Goal: Task Accomplishment & Management: Check status

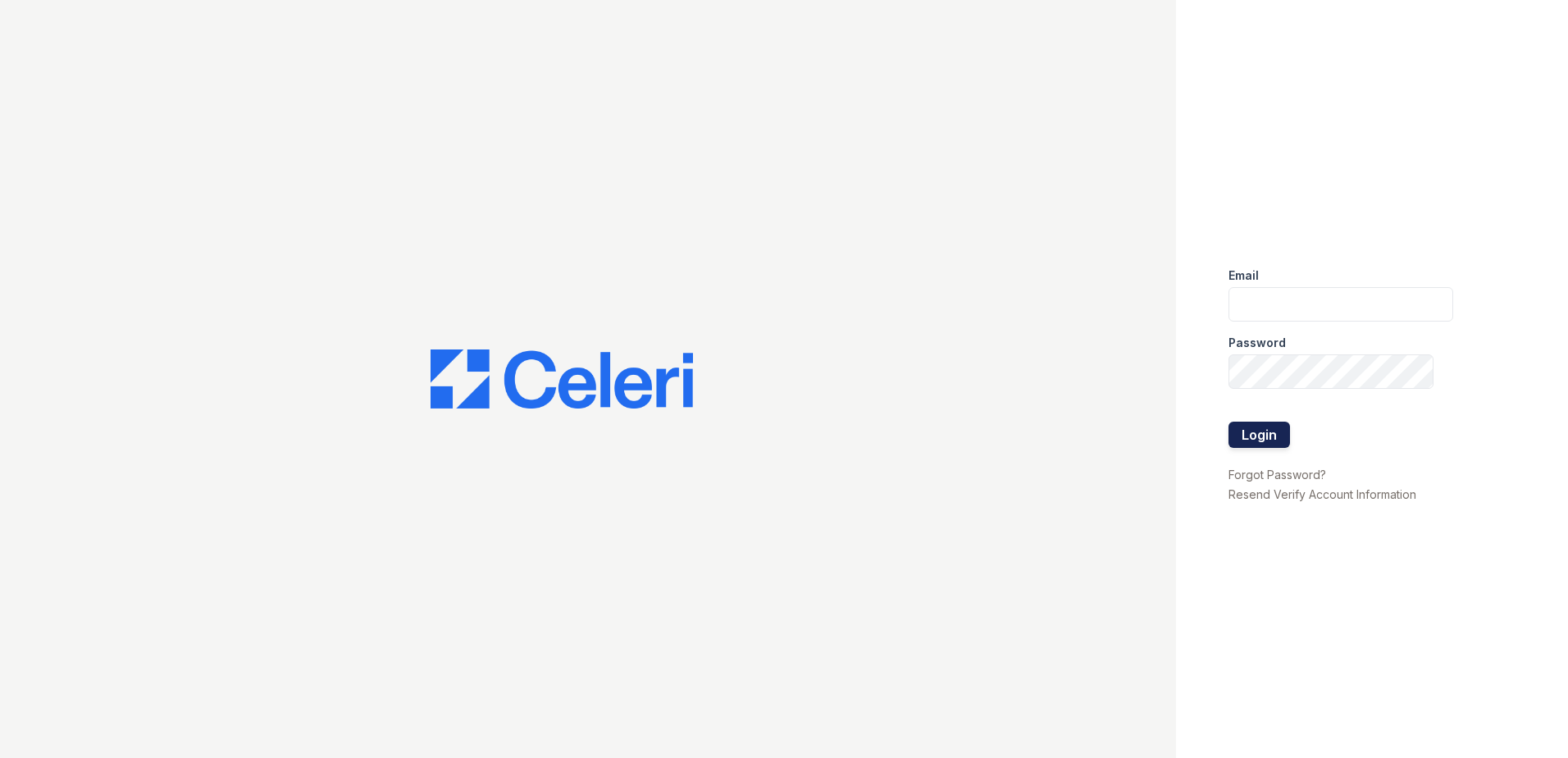
type input "[EMAIL_ADDRESS][DOMAIN_NAME]"
click at [1246, 433] on button "Login" at bounding box center [1259, 434] width 61 height 26
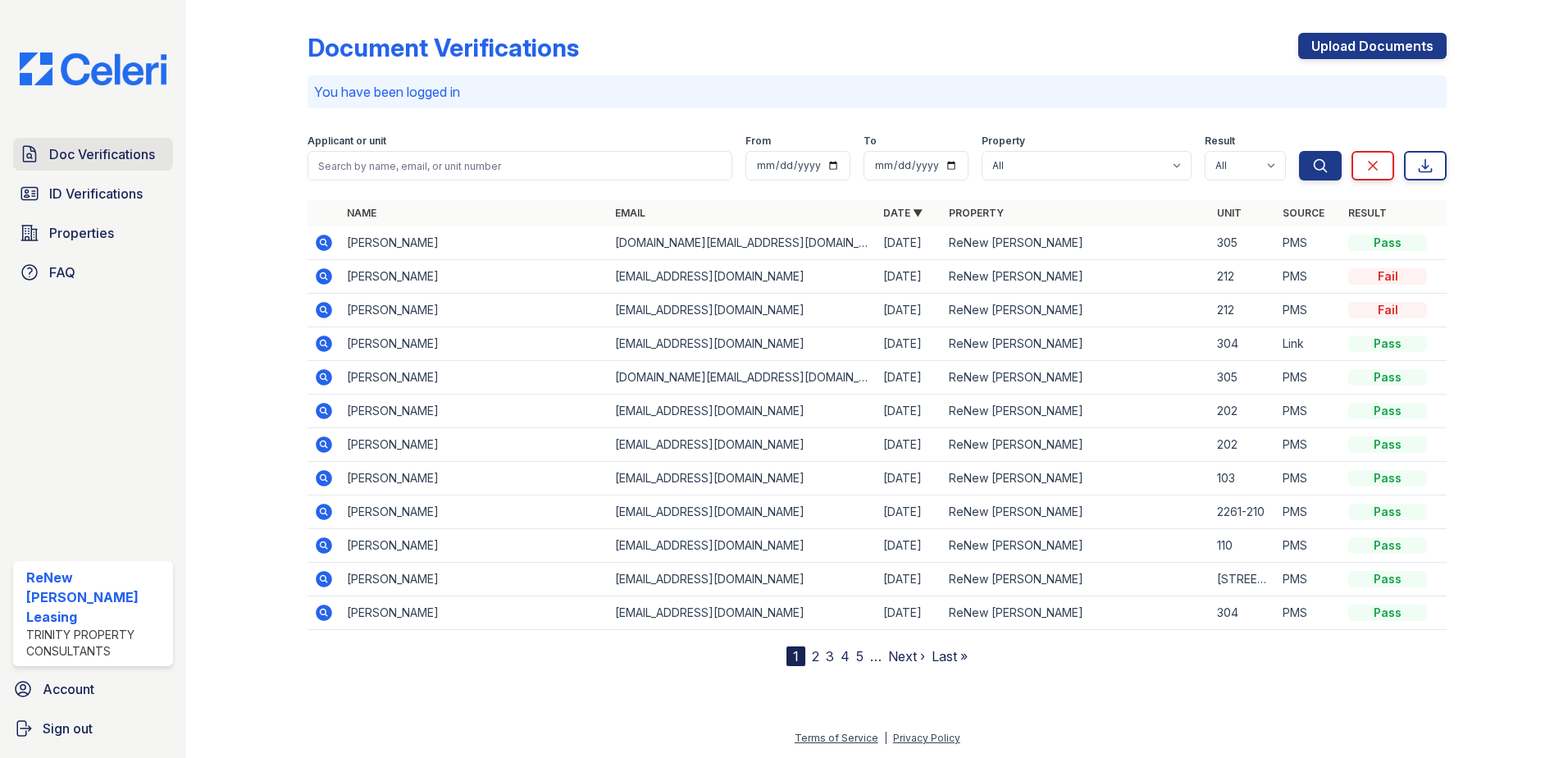
click at [89, 151] on span "Doc Verifications" at bounding box center [102, 154] width 106 height 20
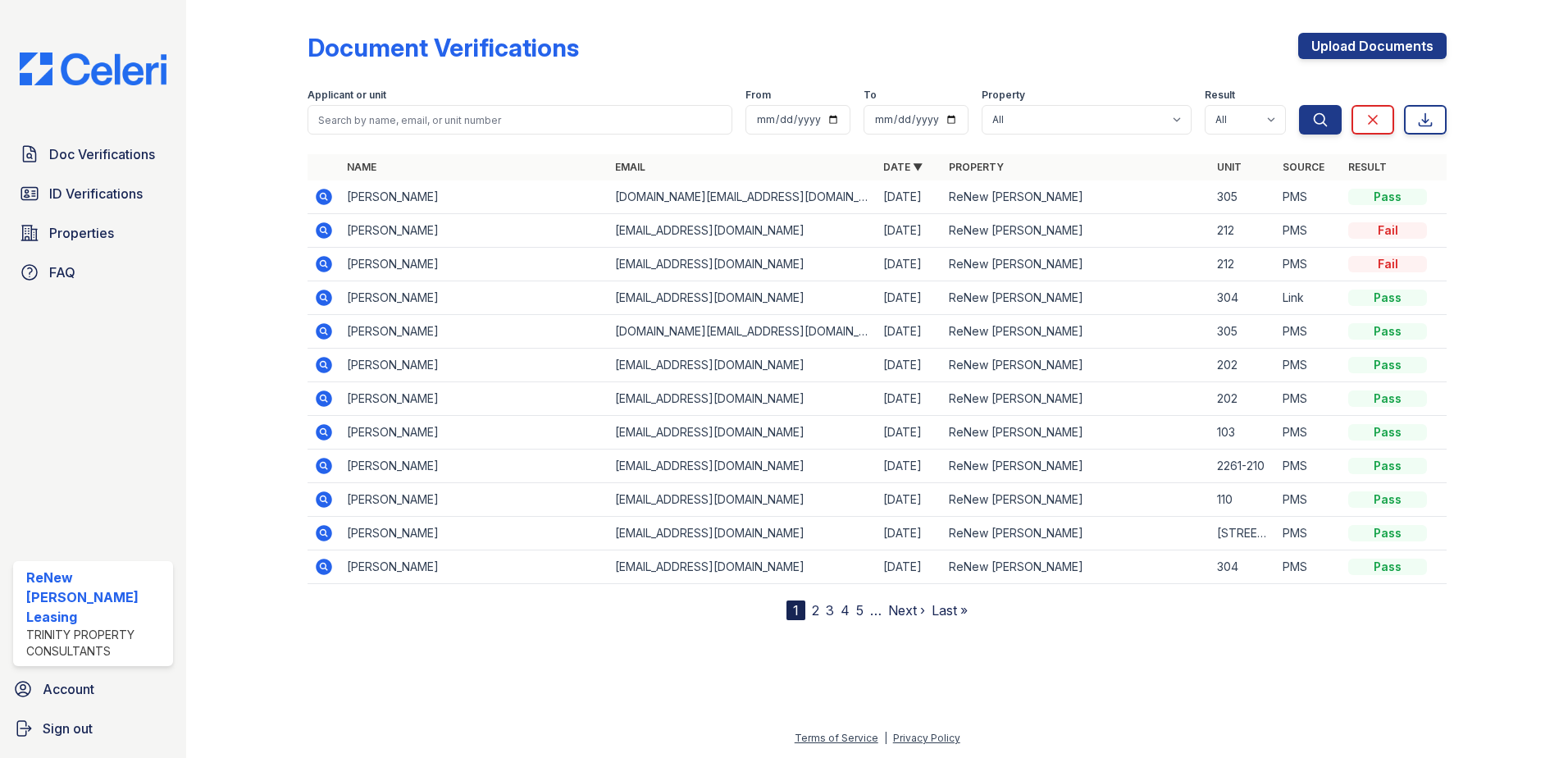
click at [812, 607] on link "2" at bounding box center [816, 610] width 8 height 16
click at [418, 118] on input "search" at bounding box center [520, 120] width 425 height 29
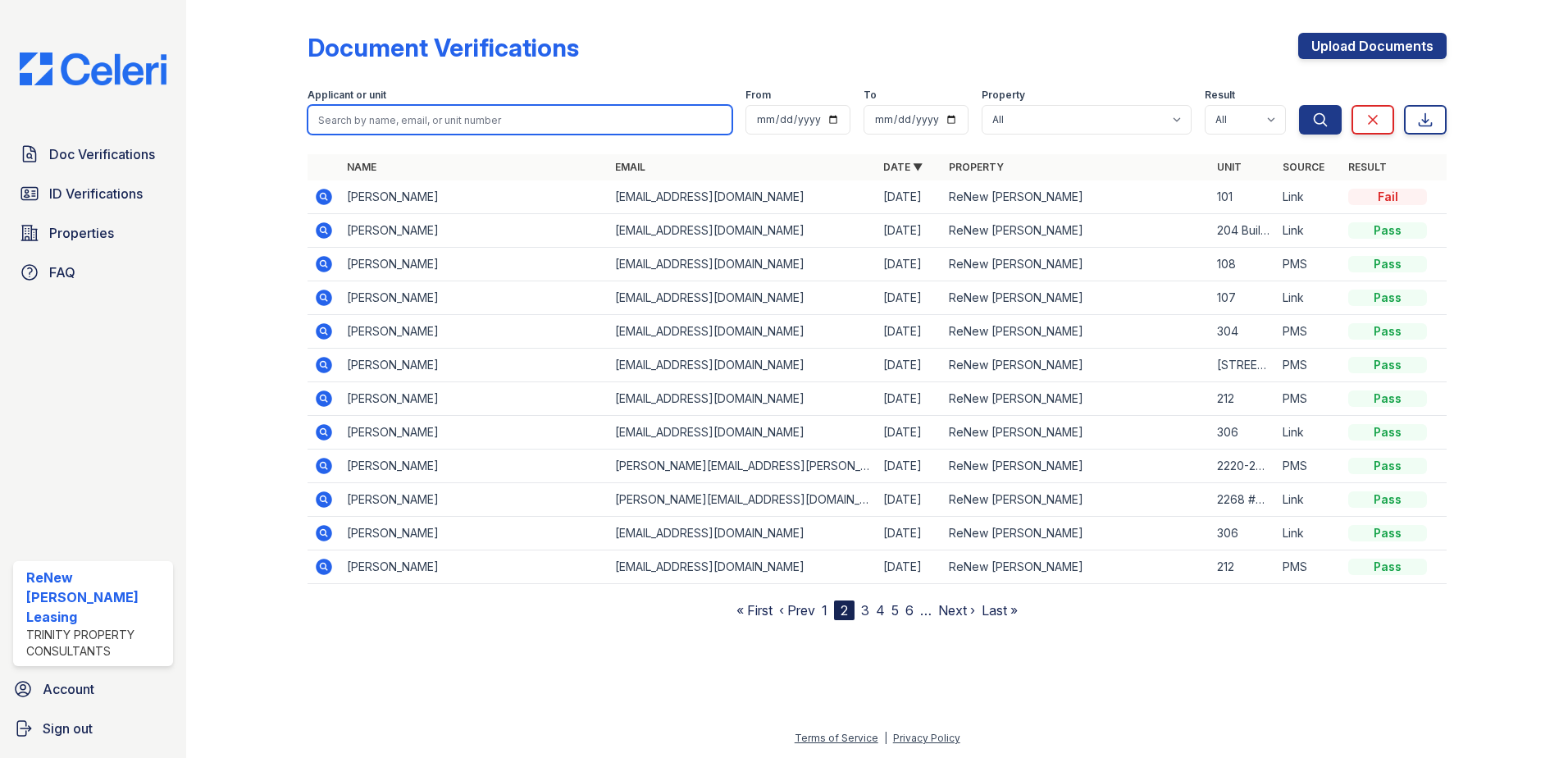
click at [418, 118] on input "search" at bounding box center [520, 120] width 425 height 29
type input "Hegedus"
click at [1299, 105] on button "Search" at bounding box center [1321, 120] width 43 height 29
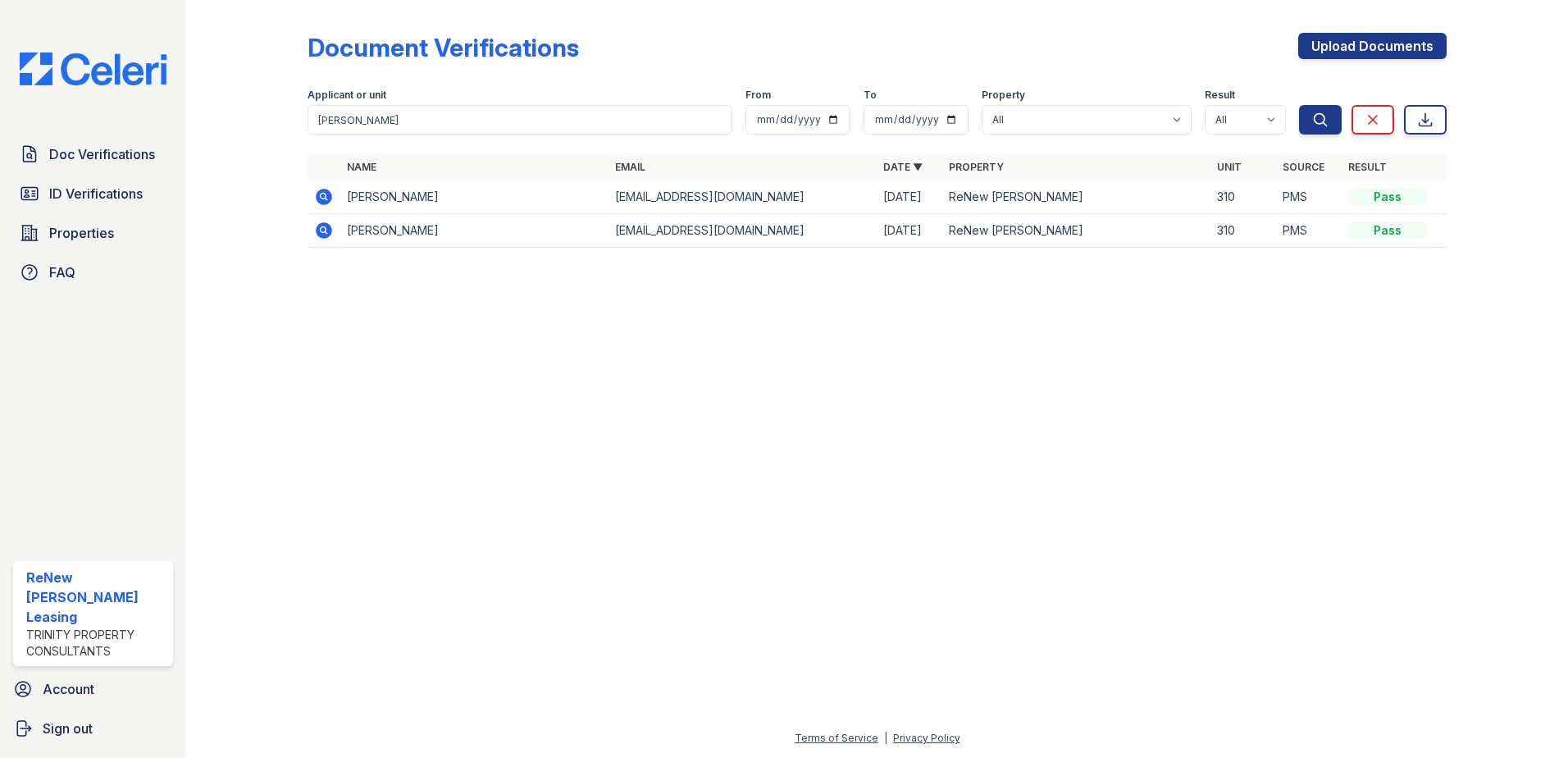
click at [383, 197] on td "William Hegedus" at bounding box center [474, 196] width 268 height 34
click at [323, 194] on icon at bounding box center [324, 196] width 20 height 20
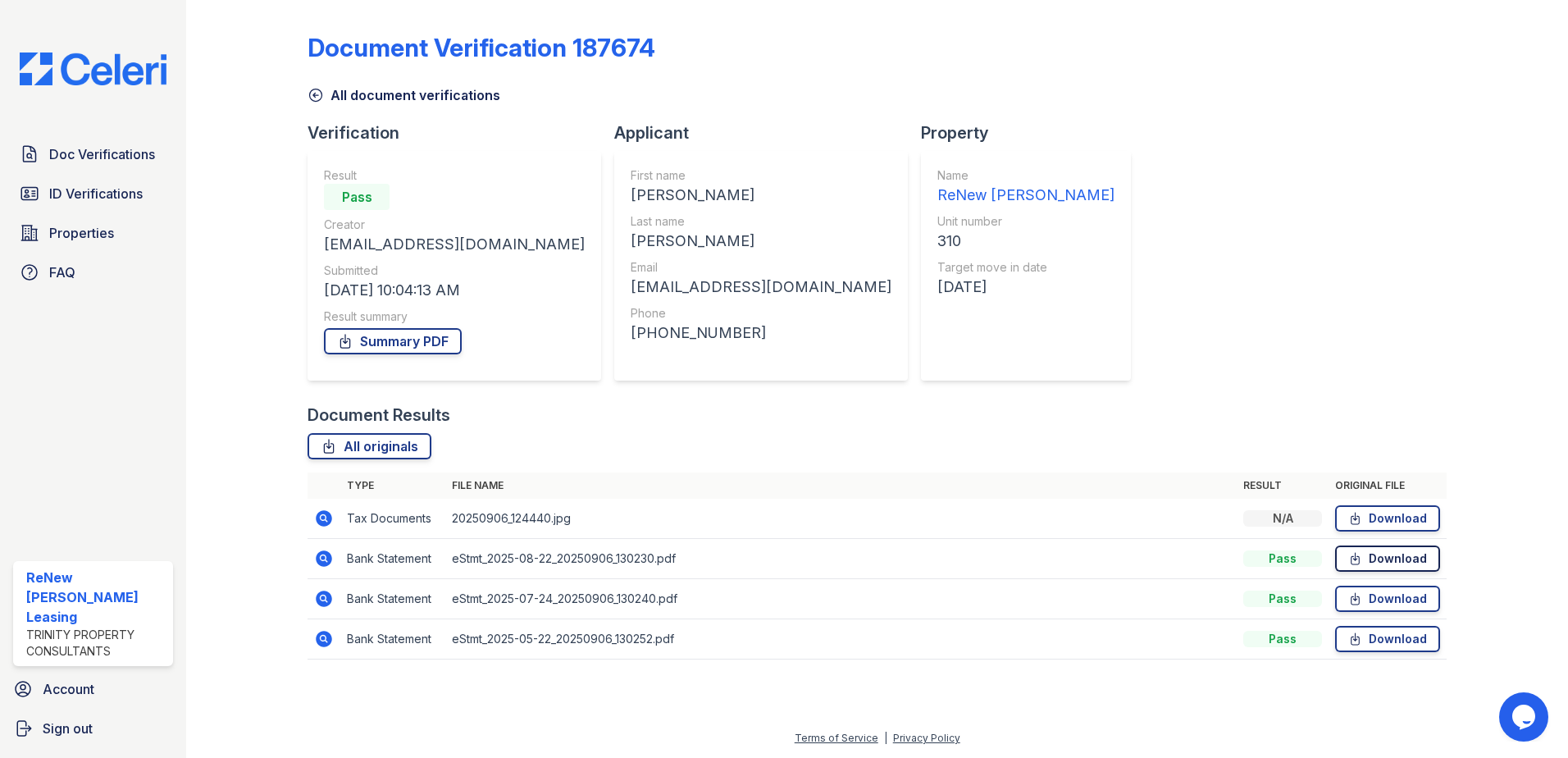
click at [1382, 563] on link "Download" at bounding box center [1388, 558] width 105 height 26
